Goal: Check status

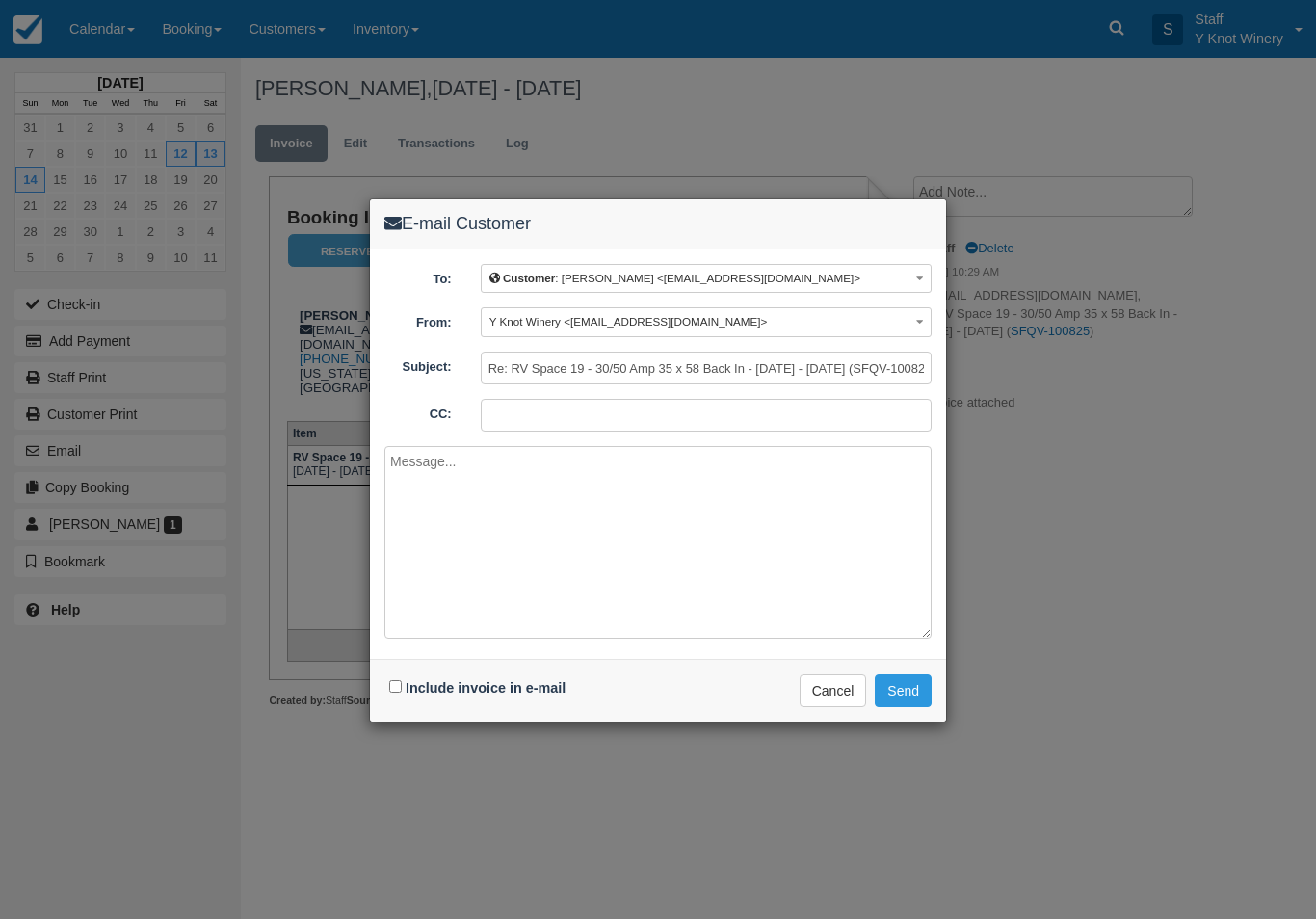
click at [371, 740] on div "E-mail Customer To: Customer : Lisa krebs <lisakrebs88@gmail.com> Customer : Li…" at bounding box center [658, 460] width 1316 height 919
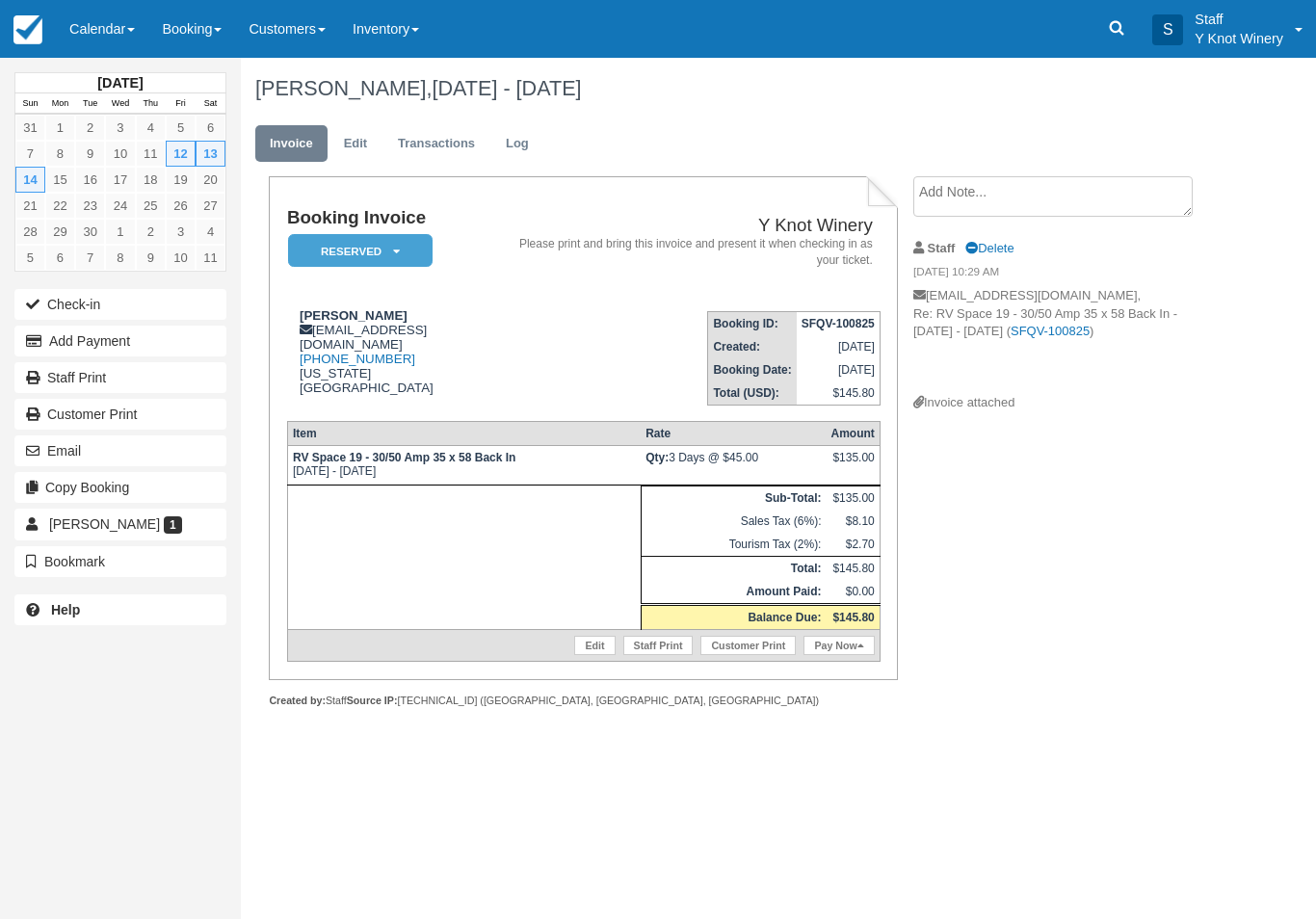
click at [102, 40] on link "Calendar" at bounding box center [102, 29] width 93 height 58
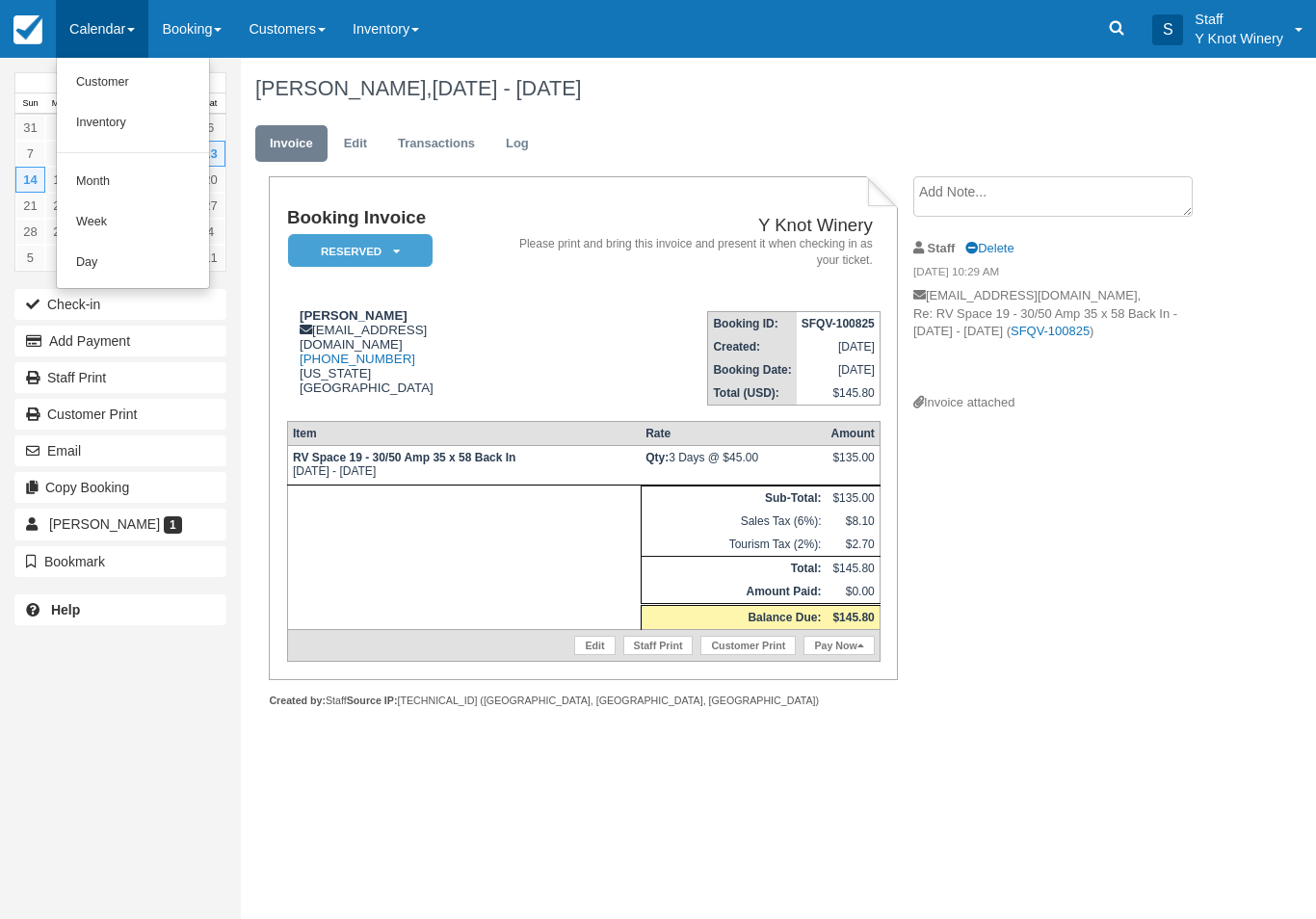
click at [120, 83] on link "Customer" at bounding box center [132, 83] width 152 height 41
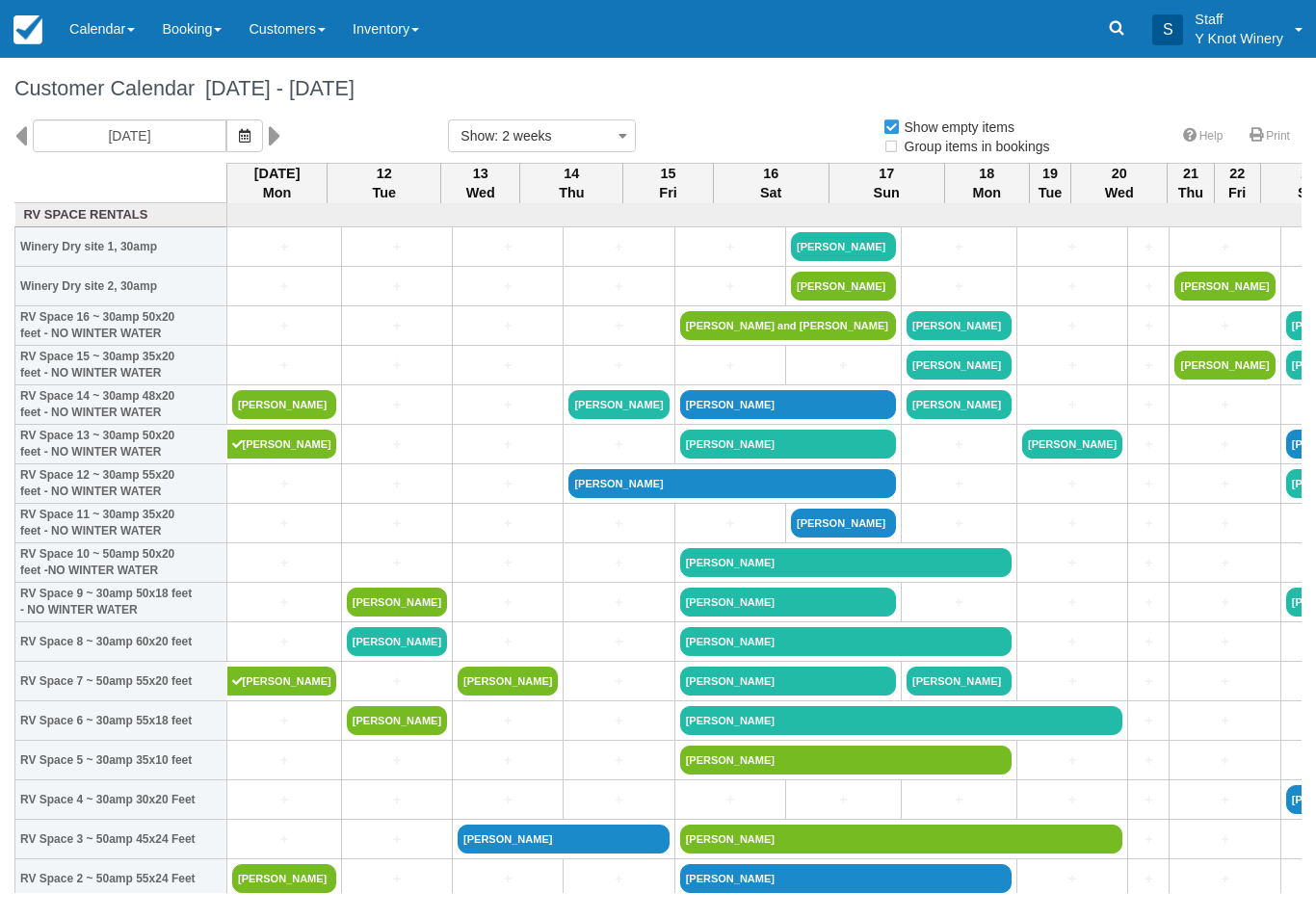
select select
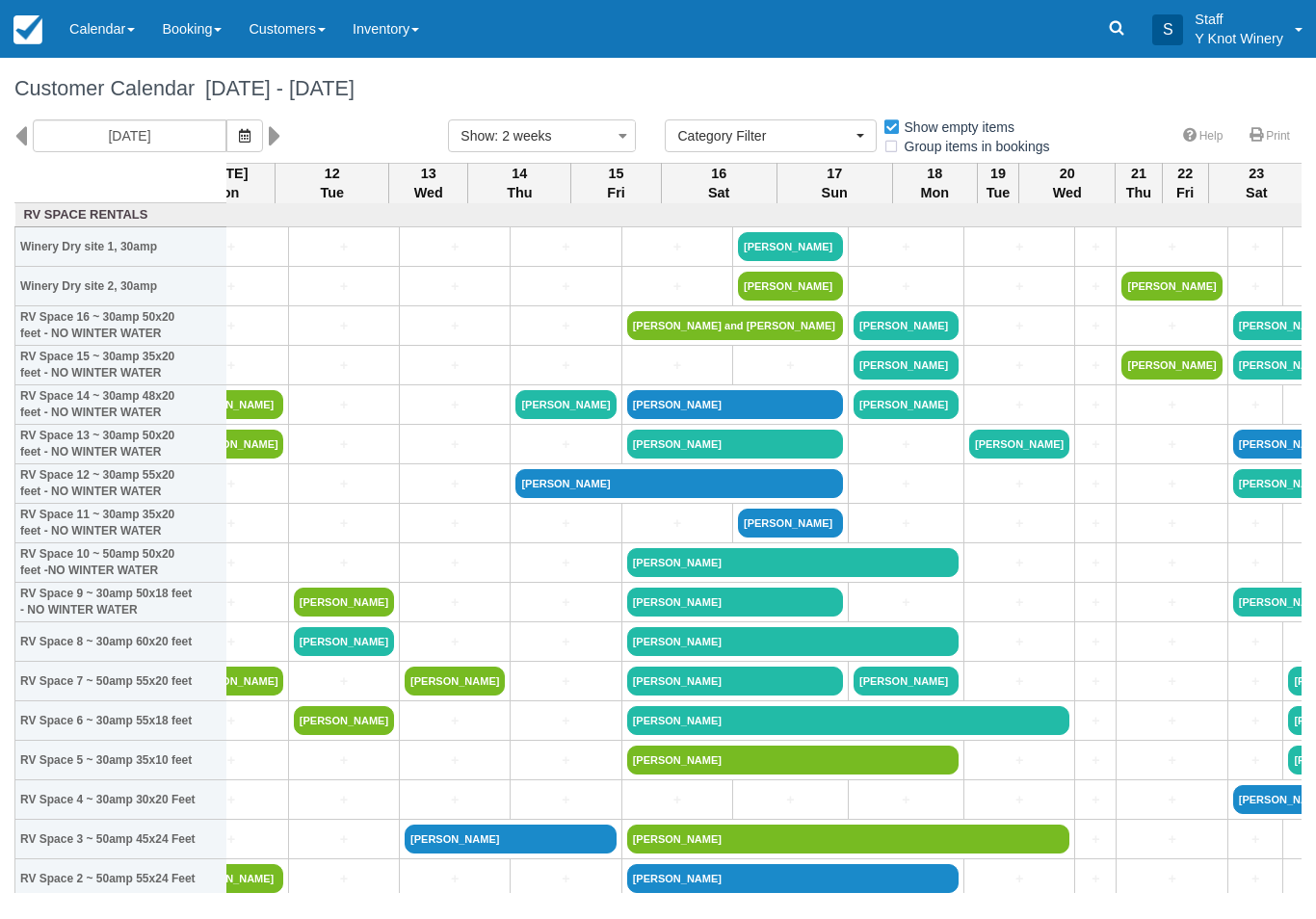
scroll to position [0, 54]
click at [226, 132] on button "button" at bounding box center [244, 136] width 37 height 33
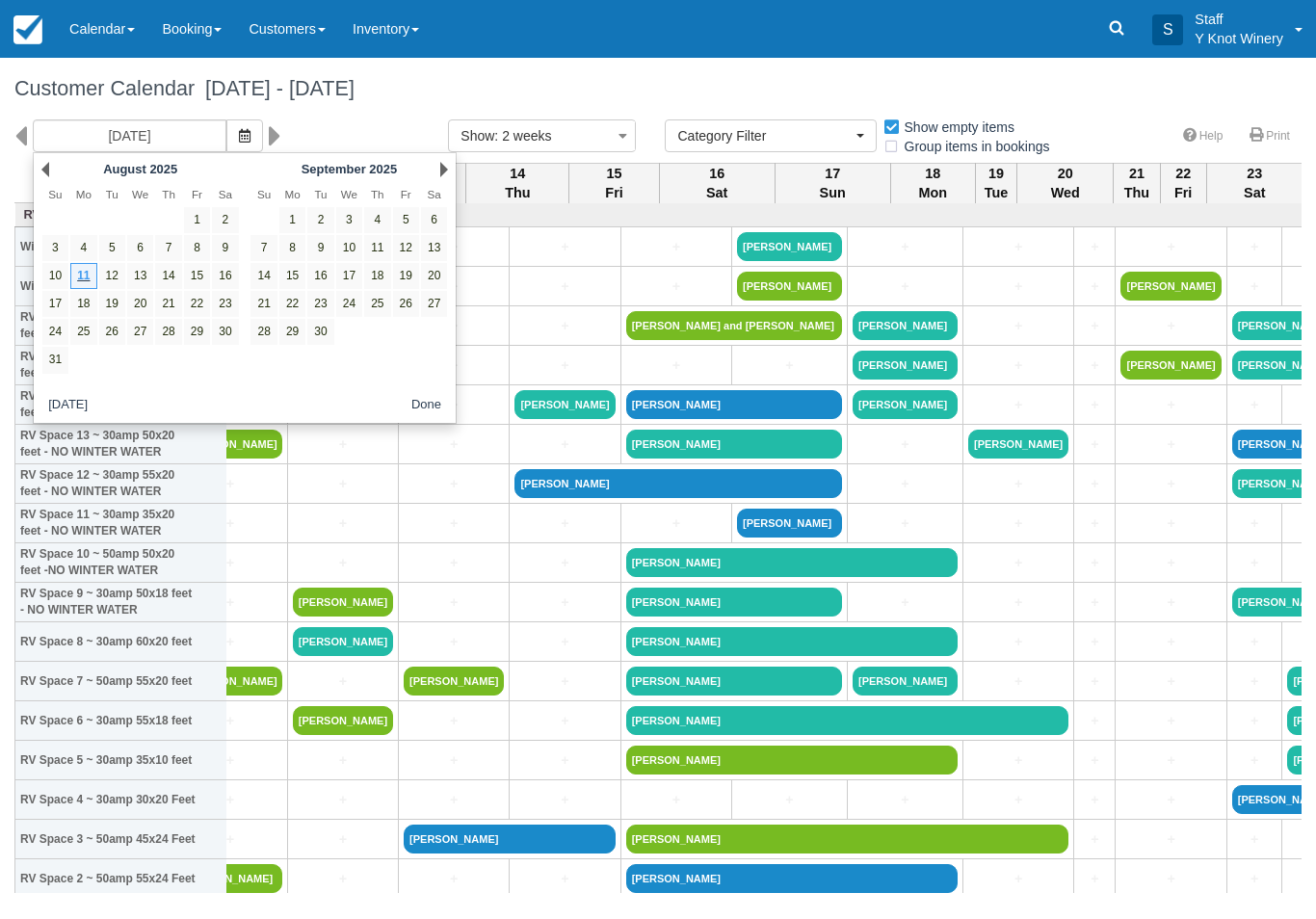
click at [443, 169] on link "Next" at bounding box center [444, 168] width 8 height 15
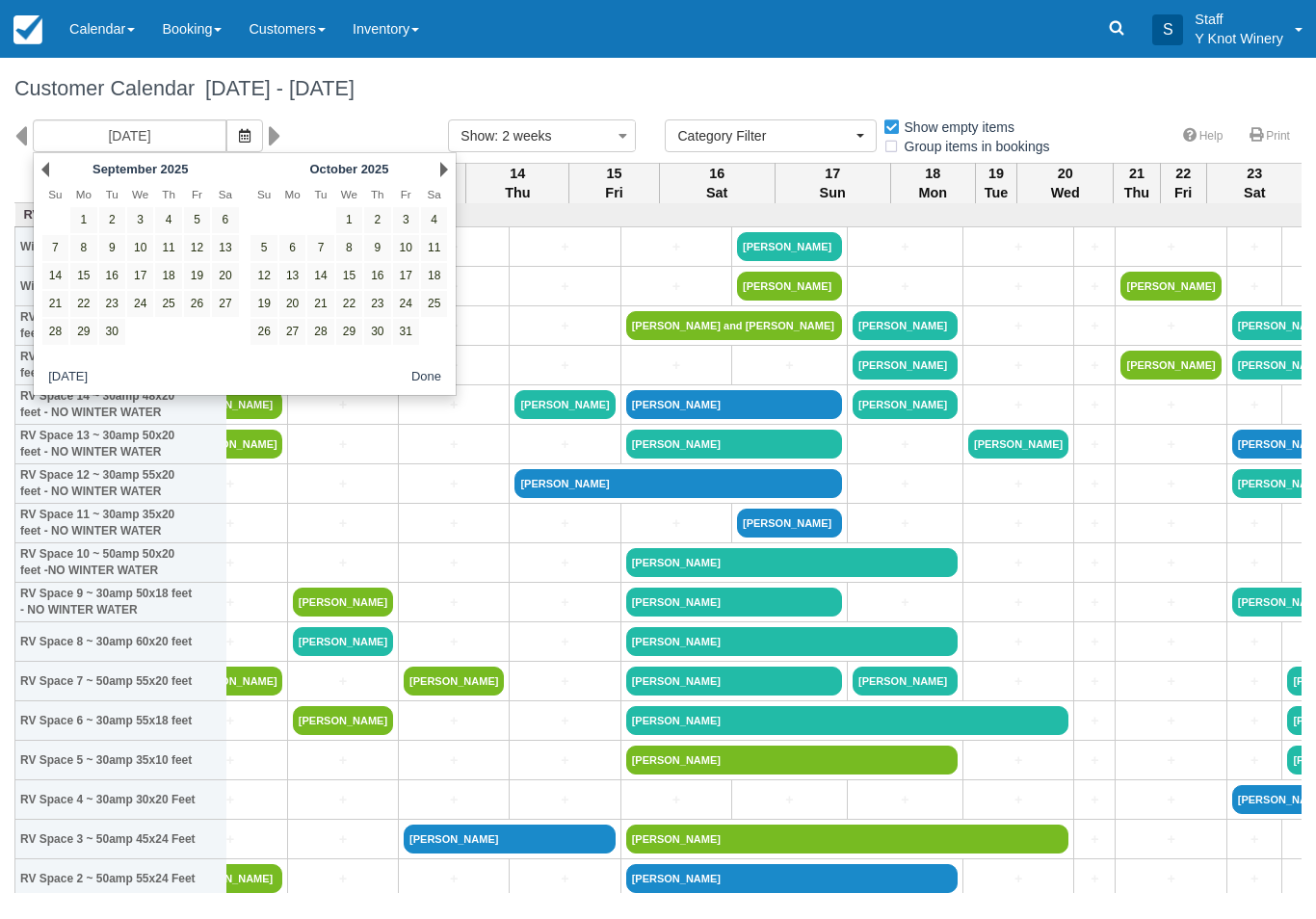
click at [413, 246] on link "10" at bounding box center [405, 248] width 26 height 26
type input "10/10/25"
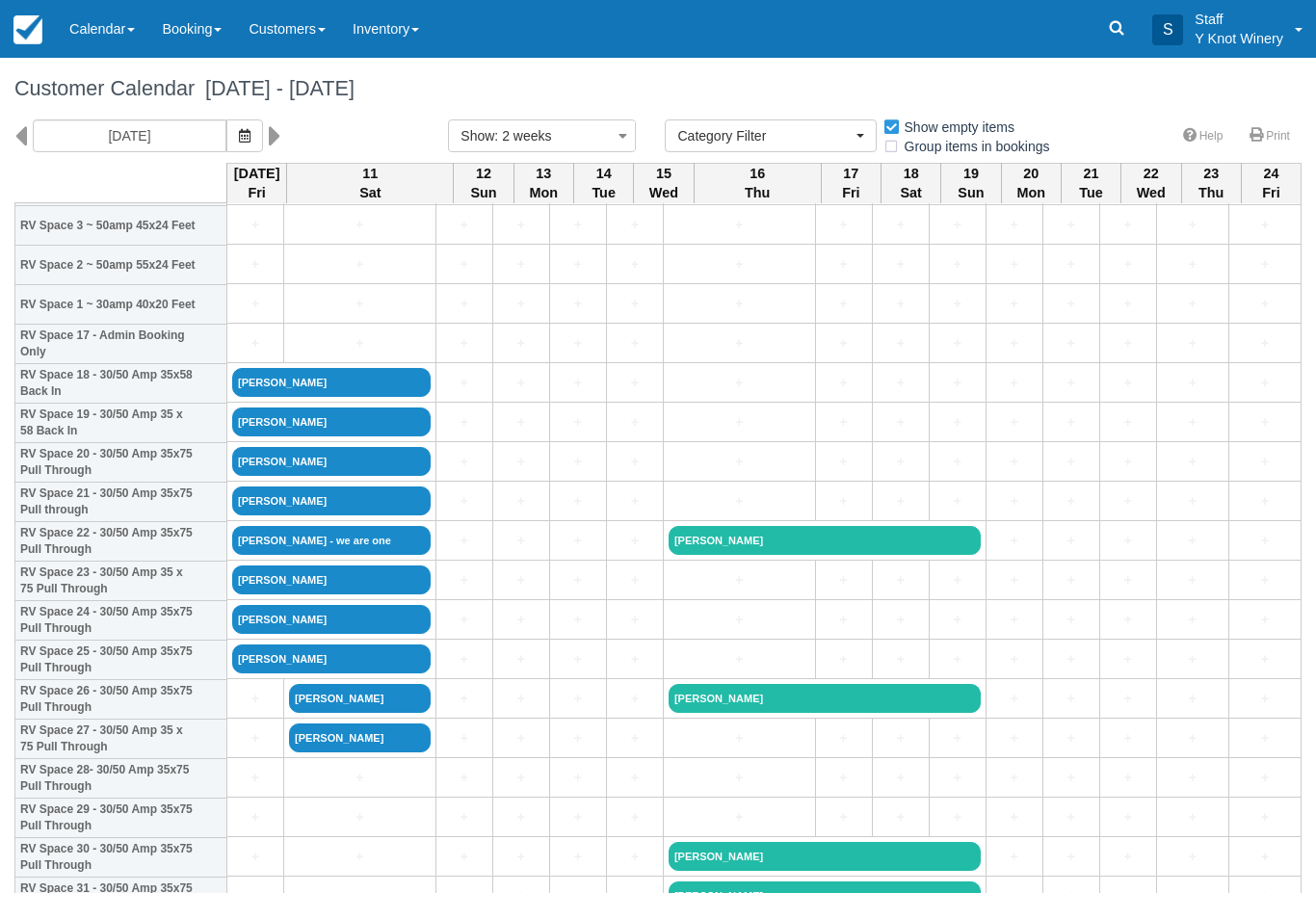
scroll to position [614, 0]
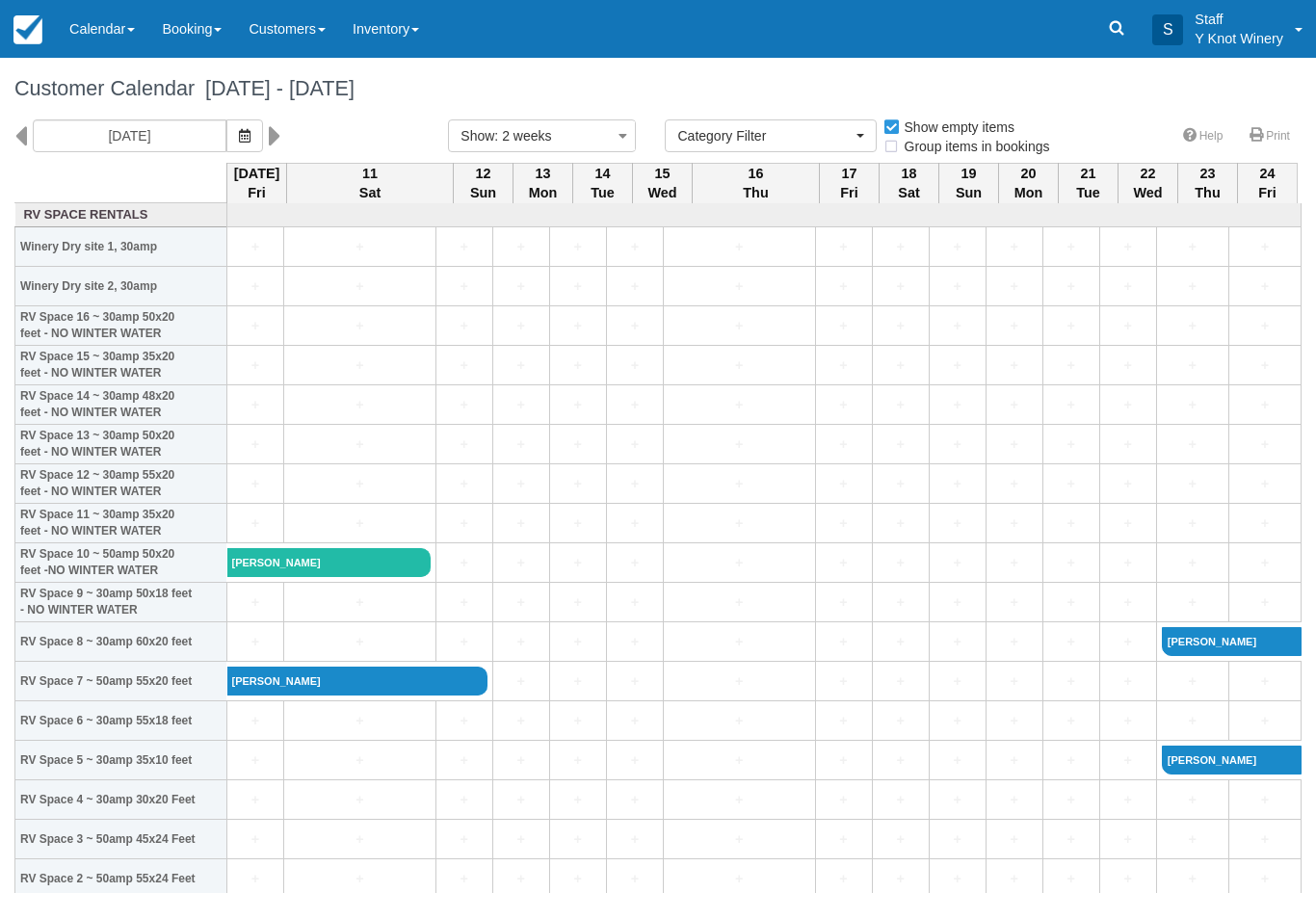
select select
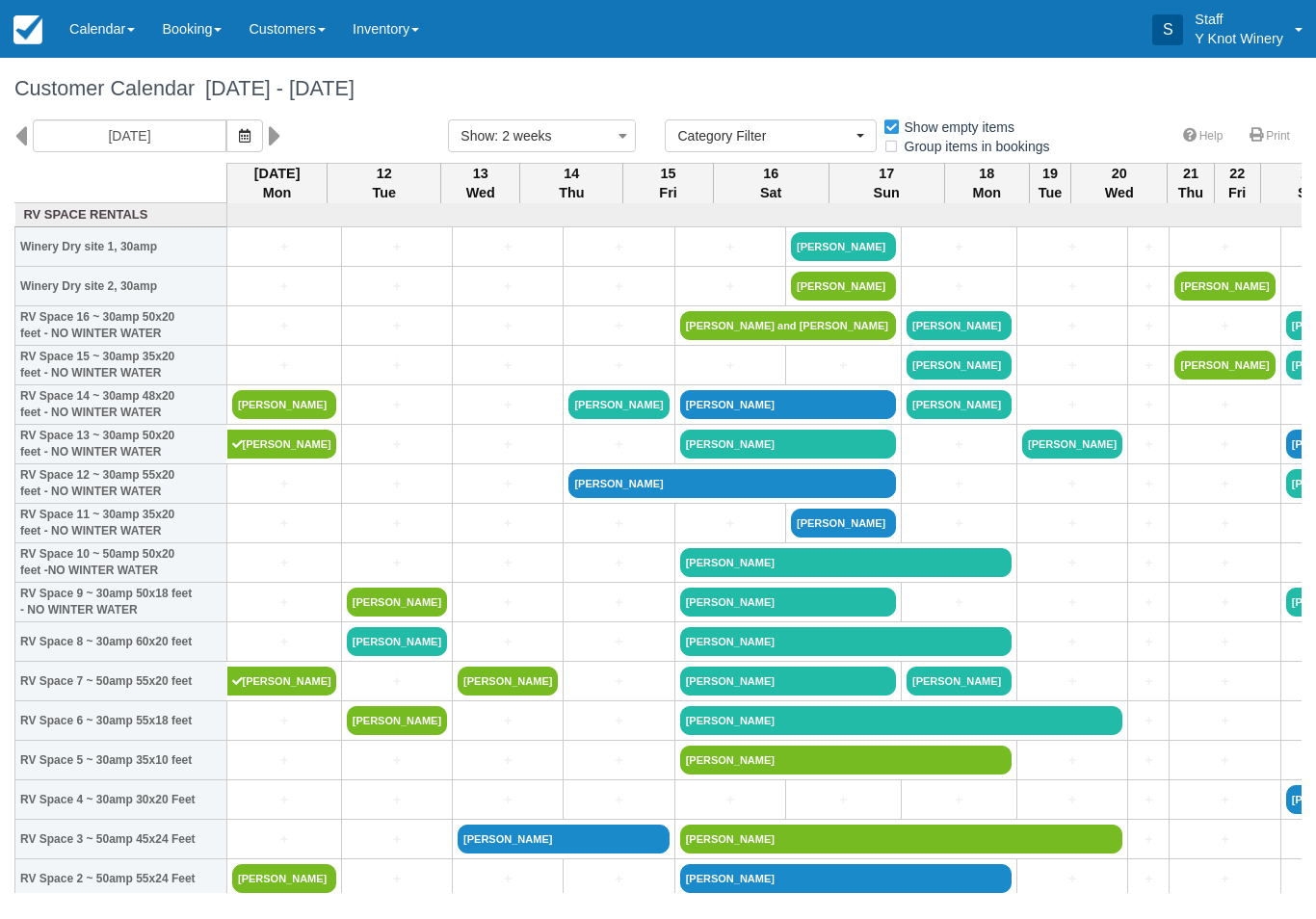
select select
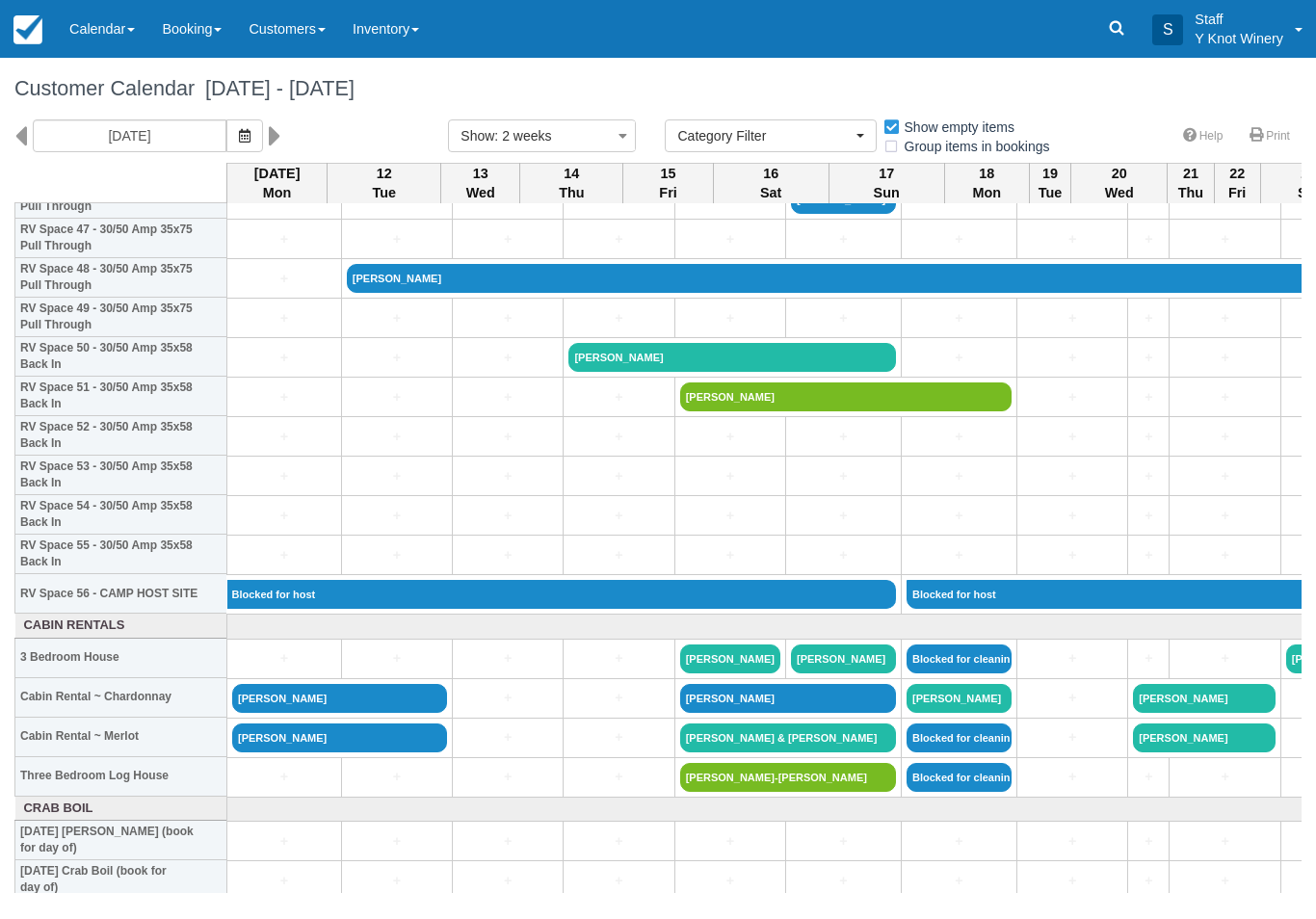
scroll to position [1905, 0]
